Goal: Transaction & Acquisition: Purchase product/service

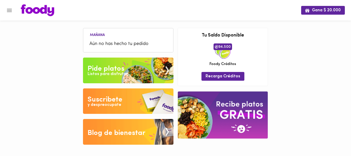
click at [111, 66] on div "Pide platos" at bounding box center [106, 69] width 37 height 10
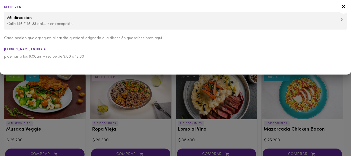
click at [223, 131] on div at bounding box center [175, 78] width 351 height 156
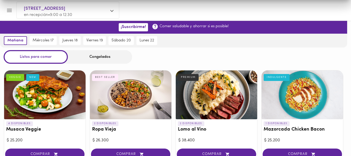
click at [223, 131] on div at bounding box center [175, 78] width 351 height 156
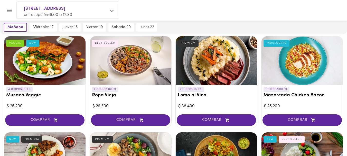
scroll to position [98, 0]
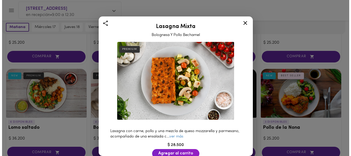
scroll to position [199, 0]
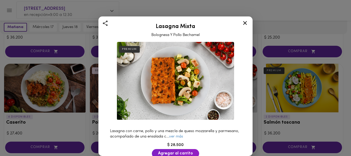
click at [245, 23] on icon at bounding box center [245, 23] width 6 height 6
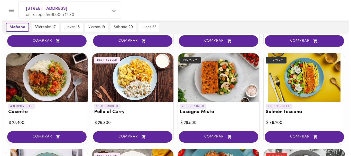
scroll to position [207, 0]
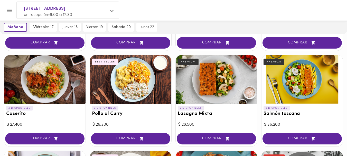
click at [131, 88] on div at bounding box center [131, 79] width 82 height 49
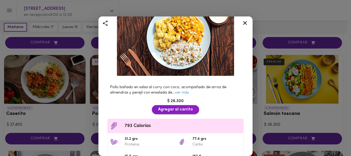
scroll to position [50, 0]
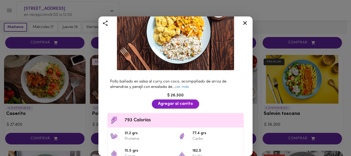
click at [169, 102] on span "Agregar al carrito" at bounding box center [175, 104] width 35 height 5
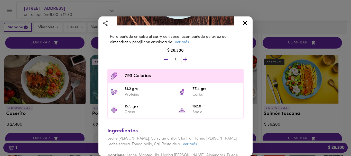
scroll to position [112, 0]
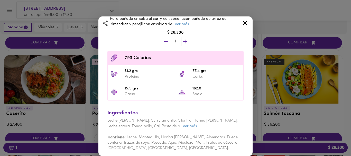
click at [245, 22] on icon at bounding box center [245, 23] width 6 height 6
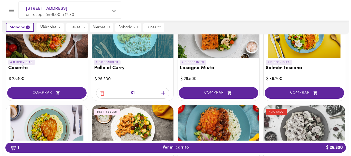
scroll to position [254, 0]
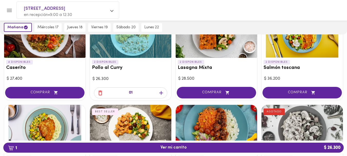
click at [126, 49] on div at bounding box center [131, 33] width 82 height 49
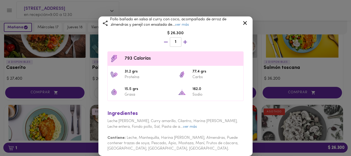
scroll to position [112, 0]
click at [245, 22] on icon at bounding box center [245, 23] width 6 height 6
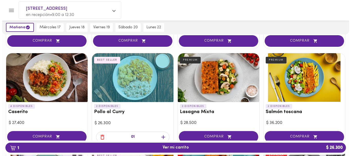
scroll to position [206, 0]
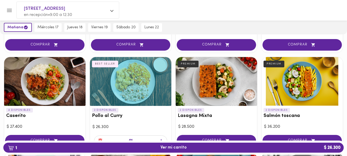
click at [131, 74] on div at bounding box center [131, 81] width 82 height 49
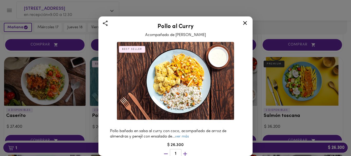
click at [245, 22] on icon at bounding box center [245, 23] width 4 height 4
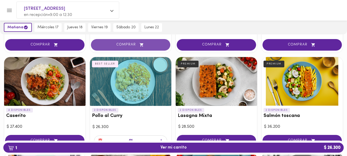
click at [129, 43] on span "COMPRAR" at bounding box center [130, 45] width 67 height 4
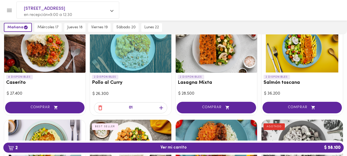
scroll to position [240, 0]
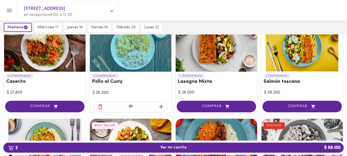
click at [140, 107] on div "01" at bounding box center [130, 106] width 73 height 11
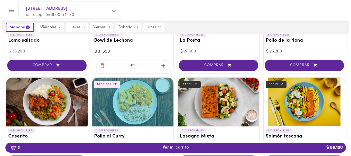
scroll to position [177, 0]
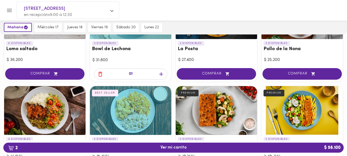
click at [134, 93] on div at bounding box center [131, 110] width 82 height 49
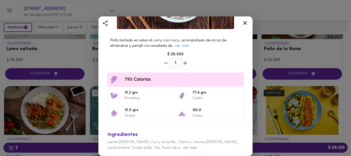
scroll to position [100, 0]
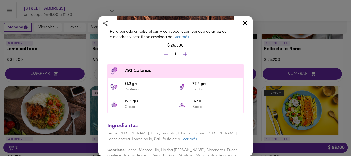
click at [173, 52] on span "1" at bounding box center [175, 54] width 5 height 5
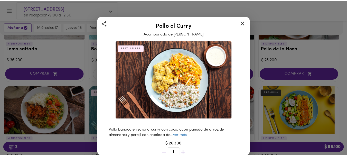
scroll to position [0, 0]
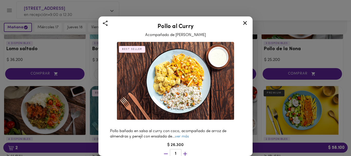
click at [245, 22] on icon at bounding box center [245, 23] width 4 height 4
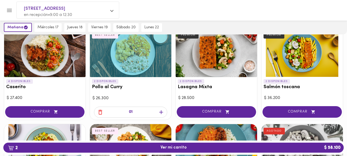
scroll to position [260, 0]
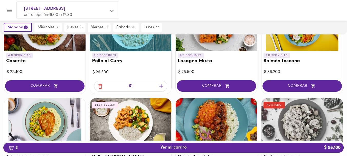
click at [161, 85] on icon "button" at bounding box center [161, 86] width 4 height 4
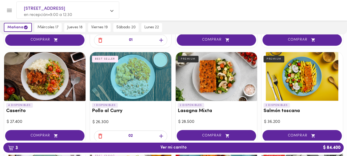
scroll to position [211, 0]
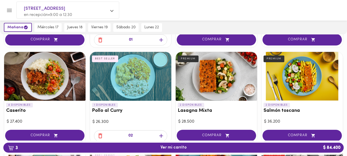
click at [100, 136] on icon "button" at bounding box center [100, 136] width 6 height 6
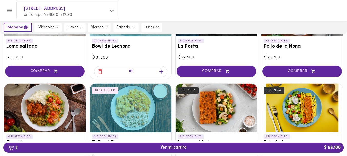
scroll to position [163, 0]
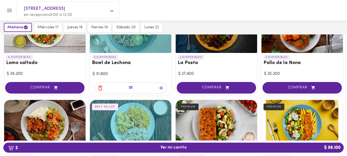
click at [129, 116] on div at bounding box center [131, 124] width 82 height 49
click at [129, 116] on div at bounding box center [173, 78] width 347 height 156
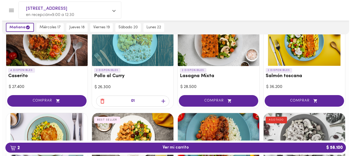
scroll to position [250, 0]
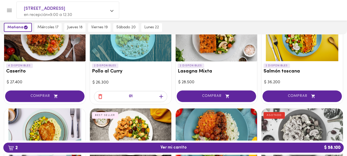
click at [143, 96] on div "01" at bounding box center [130, 96] width 73 height 11
click at [132, 46] on div at bounding box center [131, 37] width 82 height 49
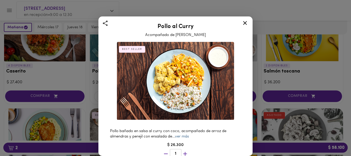
click at [181, 136] on link "ver más" at bounding box center [182, 137] width 14 height 4
click at [105, 23] on icon at bounding box center [105, 23] width 6 height 6
click at [175, 85] on img at bounding box center [175, 81] width 117 height 78
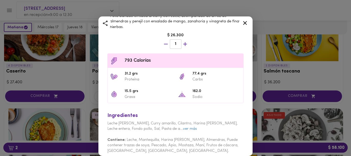
scroll to position [118, 0]
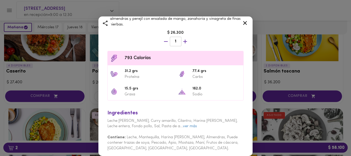
click at [187, 125] on div "Ingredientes Leche [PERSON_NAME], Curry amarillo, Cilantro, Harina [PERSON_NAME…" at bounding box center [175, 128] width 141 height 49
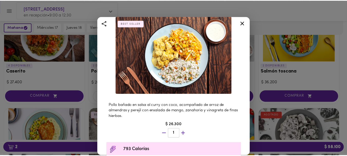
scroll to position [0, 0]
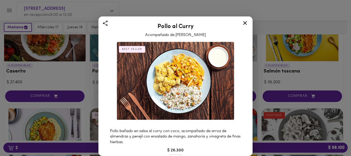
click at [245, 23] on icon at bounding box center [245, 23] width 4 height 4
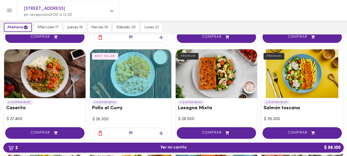
scroll to position [213, 0]
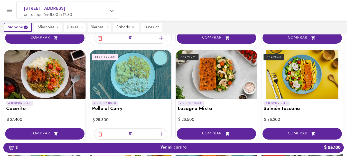
click at [137, 78] on div at bounding box center [131, 74] width 82 height 49
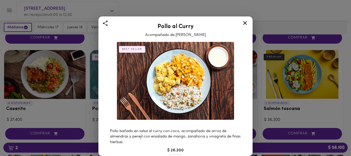
click at [245, 22] on icon at bounding box center [245, 23] width 6 height 6
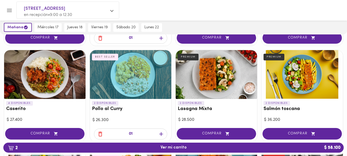
click at [101, 38] on icon "button" at bounding box center [100, 38] width 6 height 6
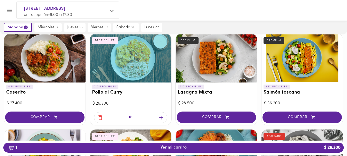
scroll to position [233, 0]
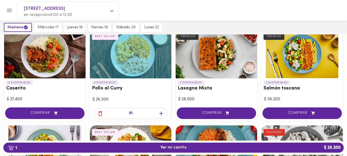
click at [100, 114] on icon "button" at bounding box center [100, 113] width 6 height 6
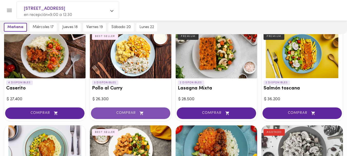
click at [134, 112] on span "COMPRAR" at bounding box center [130, 113] width 67 height 4
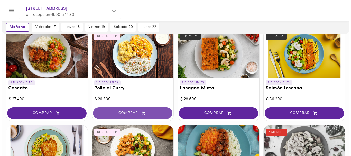
scroll to position [233, 0]
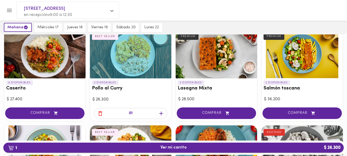
click at [170, 147] on span "1 Ver mi carrito $ 26.300" at bounding box center [174, 147] width 26 height 5
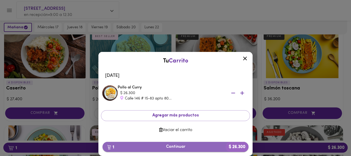
click at [173, 146] on span "1 Continuar $ 26.300" at bounding box center [176, 147] width 138 height 5
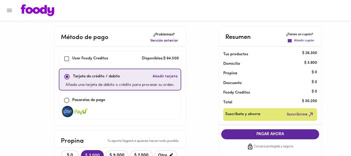
checkbox input "true"
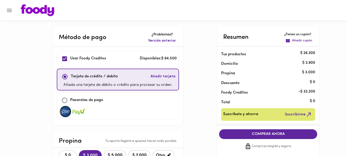
scroll to position [8, 0]
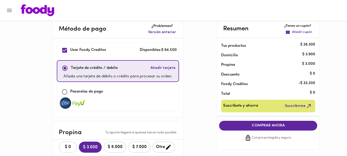
click at [271, 134] on div "COMPRAR AHORA Compra protegida y segura." at bounding box center [268, 131] width 106 height 29
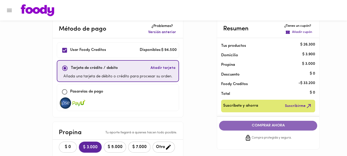
click at [268, 125] on span "COMPRAR AHORA" at bounding box center [268, 125] width 88 height 5
